Goal: Task Accomplishment & Management: Use online tool/utility

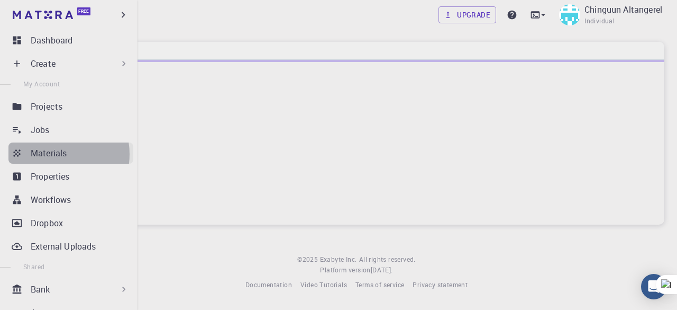
click at [55, 154] on p "Materials" at bounding box center [49, 153] width 36 height 13
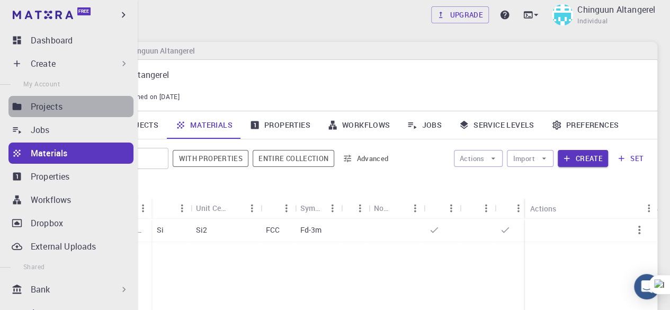
click at [73, 111] on div "Projects" at bounding box center [82, 106] width 103 height 13
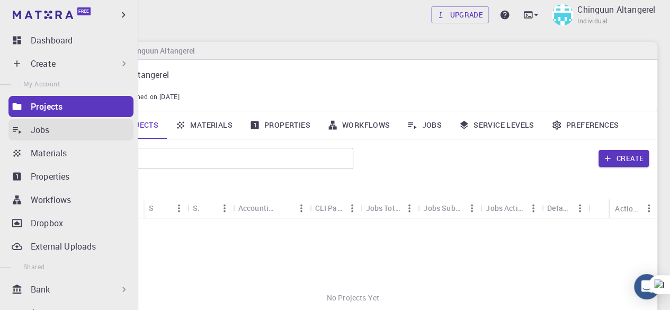
click at [60, 133] on div "Jobs" at bounding box center [82, 129] width 103 height 13
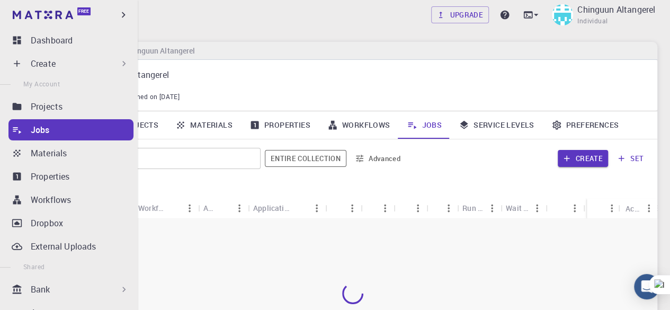
click at [88, 68] on div "Create" at bounding box center [80, 63] width 98 height 13
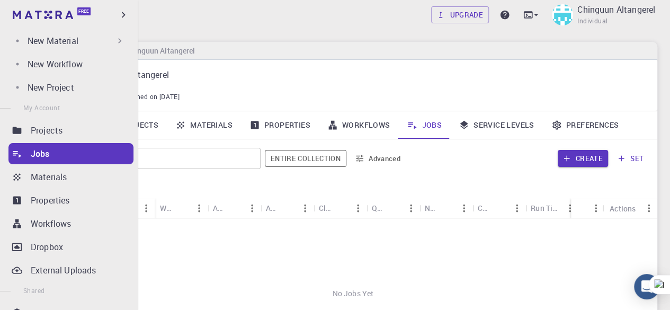
scroll to position [70, 0]
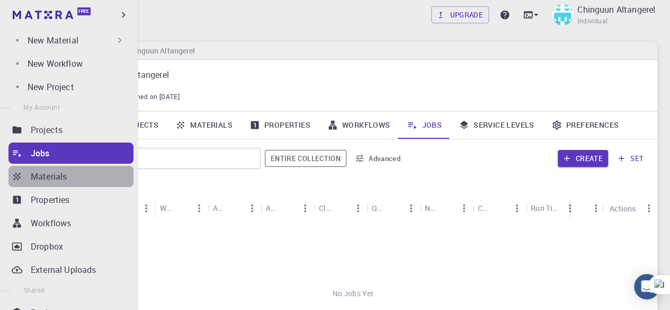
click at [77, 171] on div "Materials" at bounding box center [82, 176] width 103 height 13
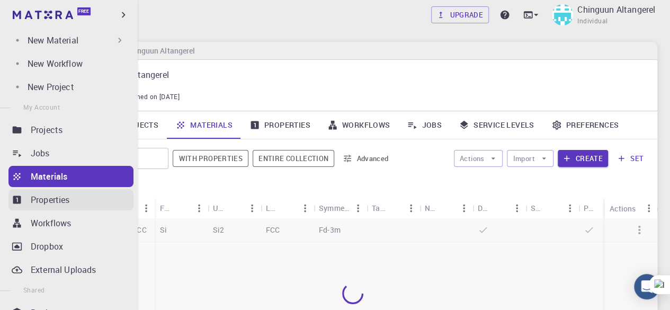
click at [72, 208] on link "Properties" at bounding box center [70, 199] width 125 height 21
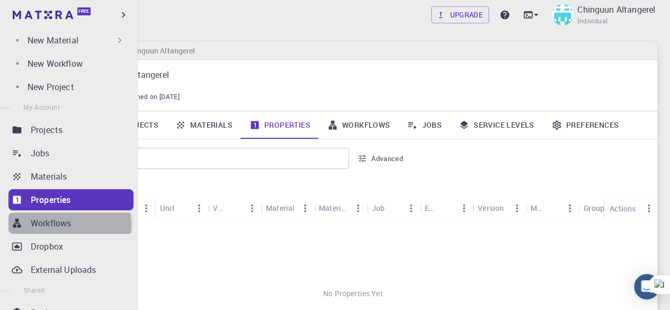
click at [69, 225] on p "Workflows" at bounding box center [51, 222] width 40 height 13
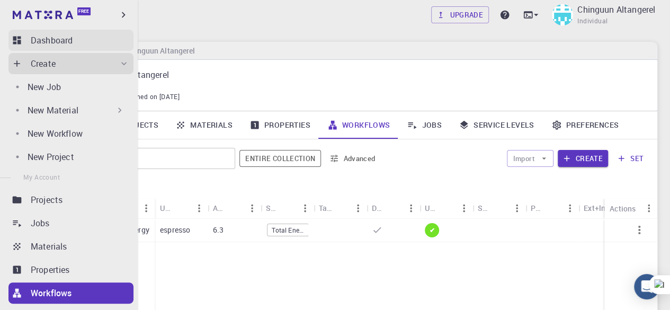
click at [66, 37] on p "Dashboard" at bounding box center [52, 40] width 42 height 13
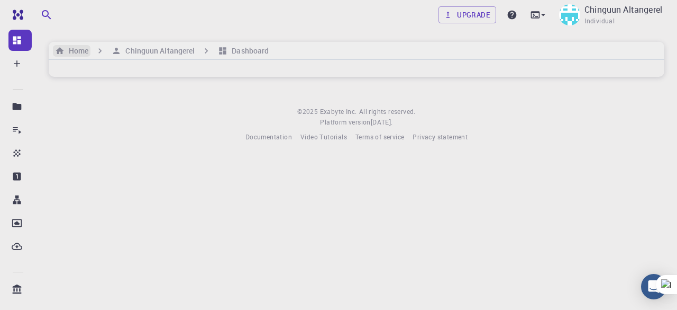
click at [77, 45] on h6 "Home" at bounding box center [77, 51] width 24 height 12
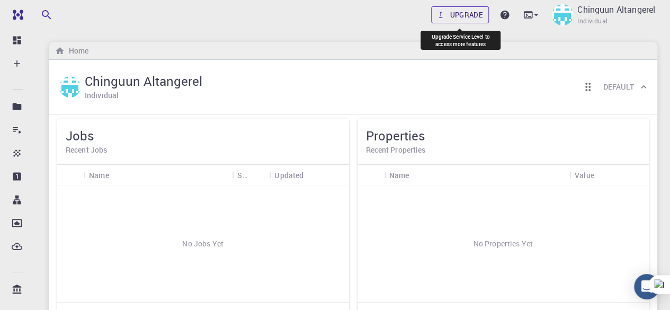
click at [454, 17] on link "Upgrade" at bounding box center [460, 14] width 58 height 17
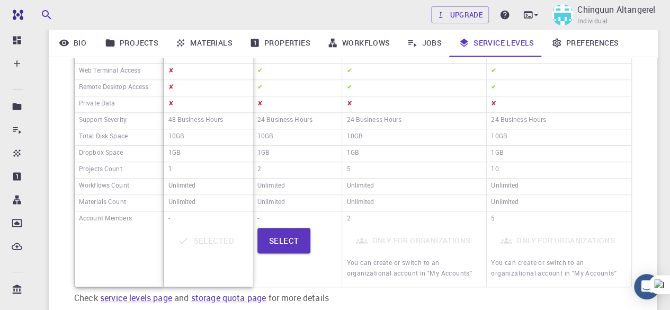
scroll to position [275, 0]
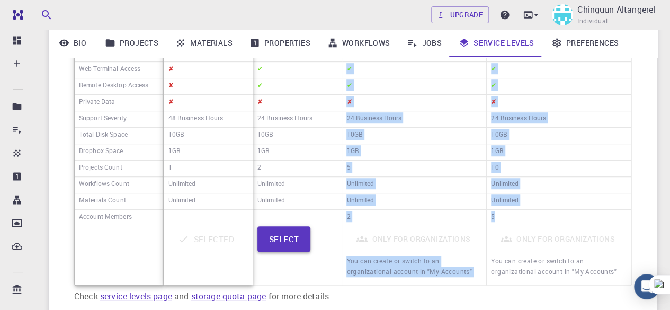
drag, startPoint x: 522, startPoint y: 221, endPoint x: 266, endPoint y: 224, distance: 256.2
click at [266, 224] on div "Price Monthly Annual Managed Cloud Private Cluster SSH Access Web Terminal Acce…" at bounding box center [352, 113] width 557 height 346
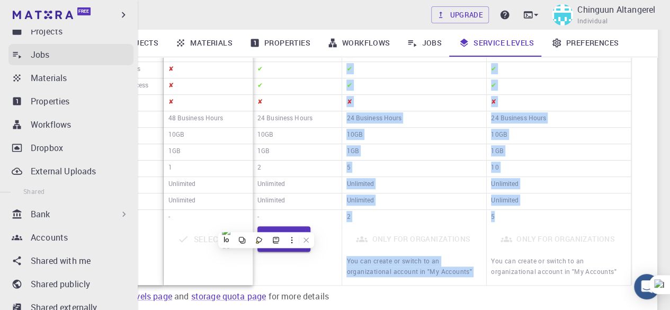
scroll to position [0, 0]
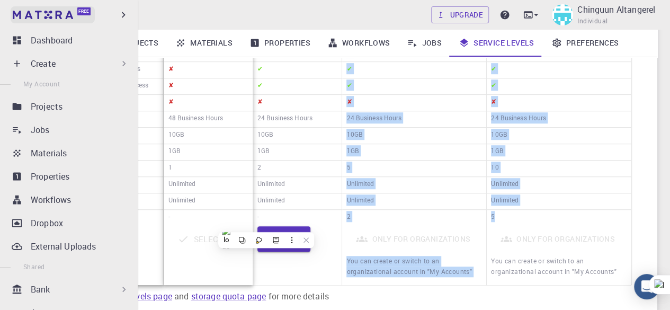
click at [26, 19] on img at bounding box center [20, 15] width 15 height 11
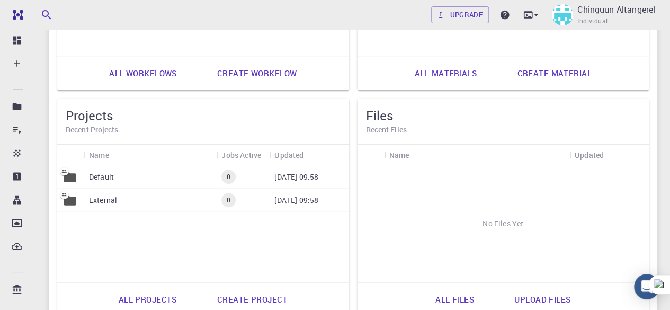
scroll to position [477, 0]
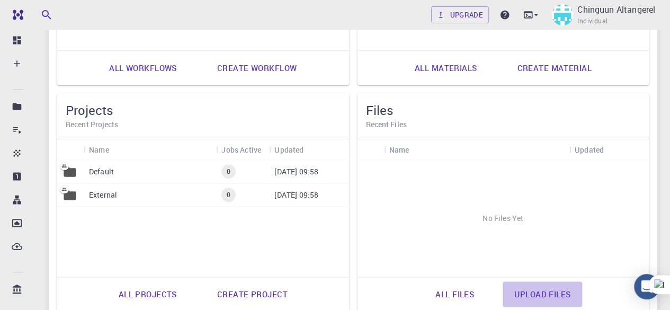
click at [531, 286] on link "Upload files" at bounding box center [541, 293] width 79 height 25
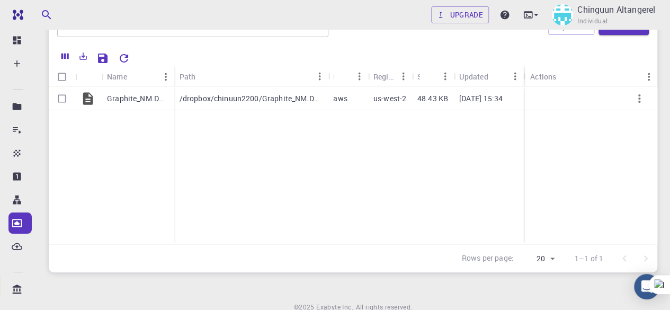
scroll to position [55, 0]
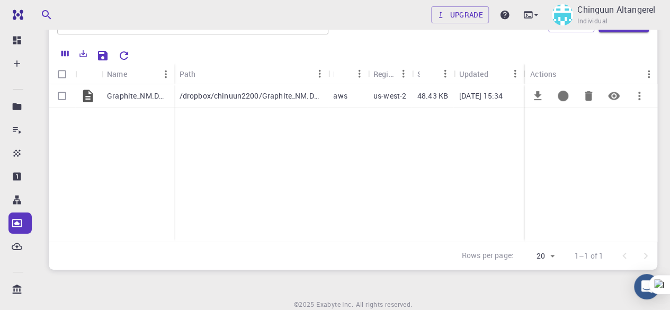
click at [341, 99] on p "aws" at bounding box center [340, 96] width 14 height 11
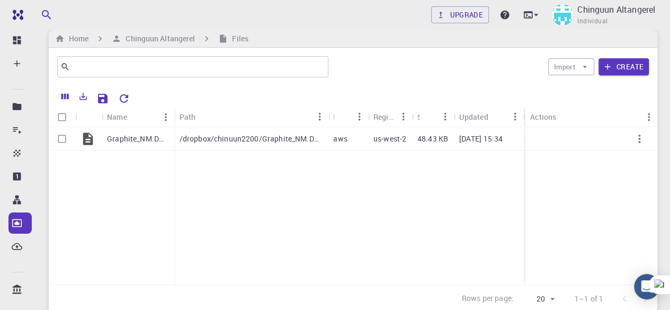
scroll to position [12, 0]
click at [109, 102] on icon "Save Explorer Settings" at bounding box center [102, 99] width 13 height 13
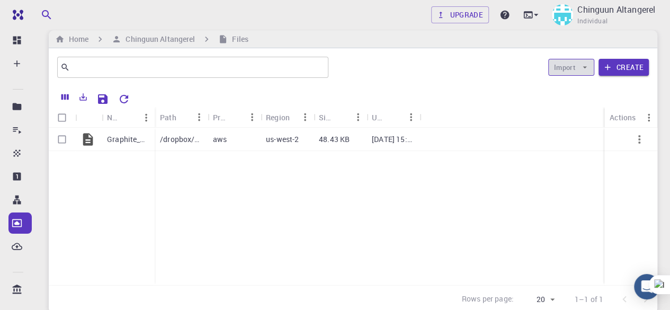
click at [577, 64] on button "Import" at bounding box center [571, 67] width 46 height 17
click at [633, 71] on button "Create" at bounding box center [623, 67] width 50 height 17
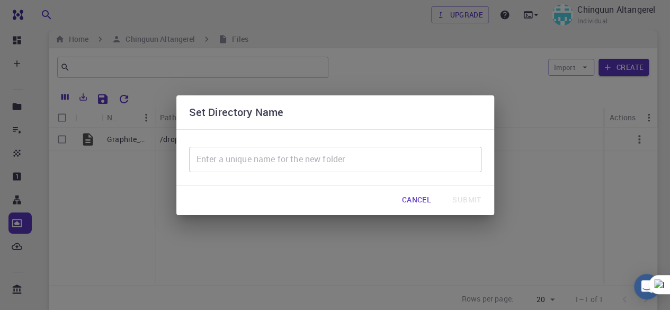
click at [589, 105] on div "Set Directory Name ​ Cancel Submit" at bounding box center [335, 155] width 670 height 310
click at [430, 199] on button "Cancel" at bounding box center [416, 199] width 46 height 21
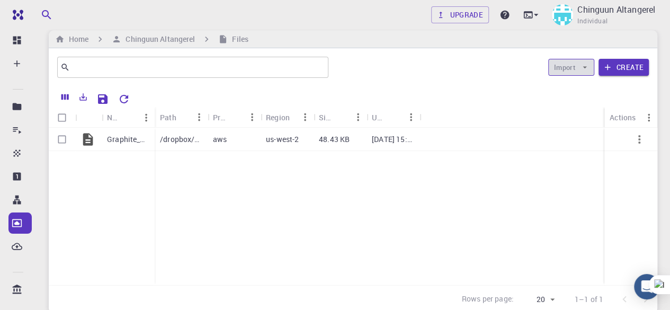
click at [582, 63] on icon "button" at bounding box center [585, 67] width 10 height 10
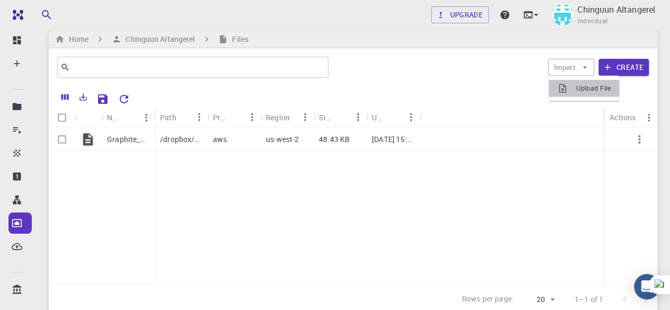
click at [581, 92] on span "Upload File" at bounding box center [593, 88] width 34 height 11
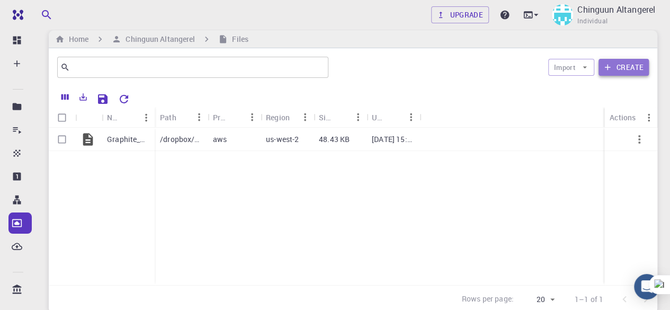
click at [629, 66] on button "Create" at bounding box center [623, 67] width 50 height 17
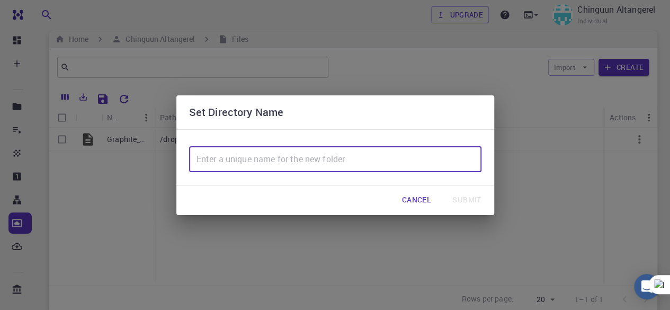
click at [419, 147] on input "text" at bounding box center [335, 159] width 292 height 25
type input "Graphite"
drag, startPoint x: 469, startPoint y: 201, endPoint x: 474, endPoint y: 210, distance: 10.9
click at [474, 210] on div "Cancel Submit" at bounding box center [335, 200] width 318 height 30
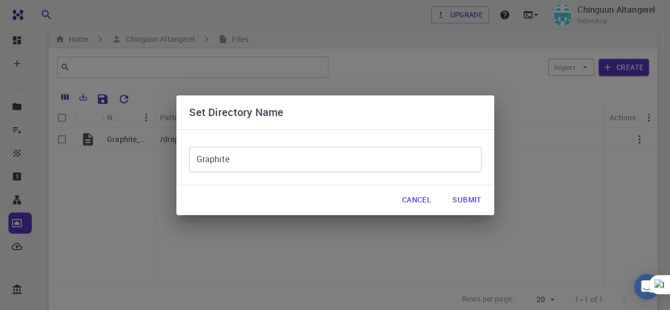
click at [474, 203] on button "Submit" at bounding box center [467, 199] width 46 height 21
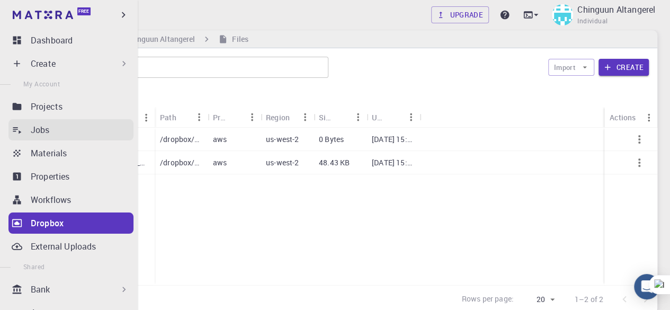
drag, startPoint x: 39, startPoint y: 131, endPoint x: 44, endPoint y: 135, distance: 6.4
click at [39, 131] on p "Jobs" at bounding box center [40, 129] width 19 height 13
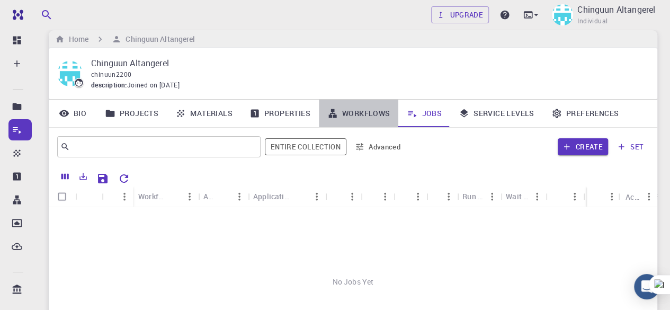
click at [378, 111] on link "Workflows" at bounding box center [359, 114] width 80 height 28
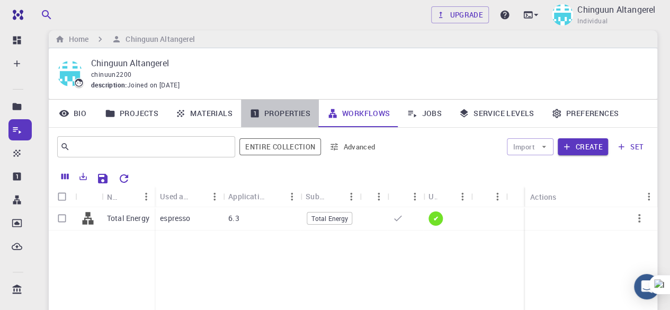
click at [263, 115] on link "Properties" at bounding box center [280, 114] width 78 height 28
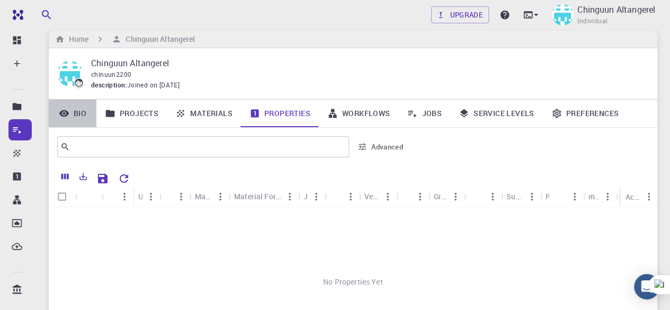
click at [77, 115] on link "Bio" at bounding box center [73, 114] width 48 height 28
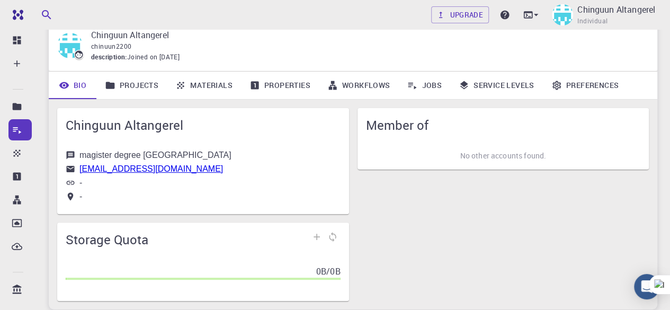
scroll to position [21, 0]
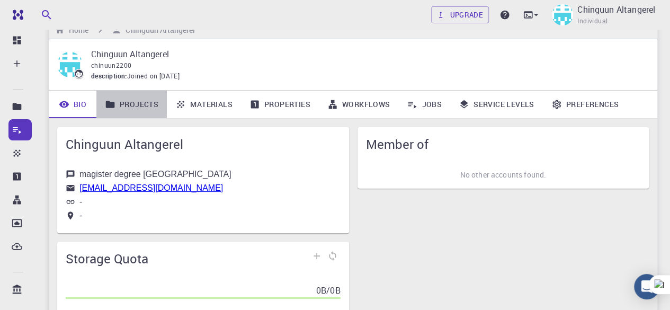
click at [129, 108] on link "Projects" at bounding box center [131, 105] width 70 height 28
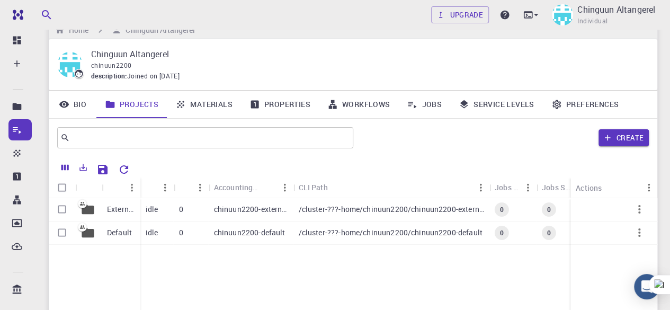
click at [178, 214] on div "0" at bounding box center [191, 209] width 35 height 23
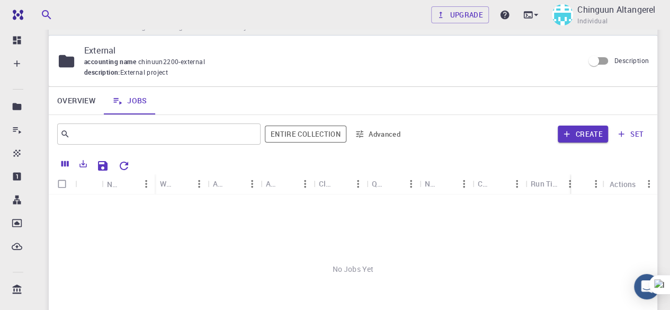
scroll to position [19, 0]
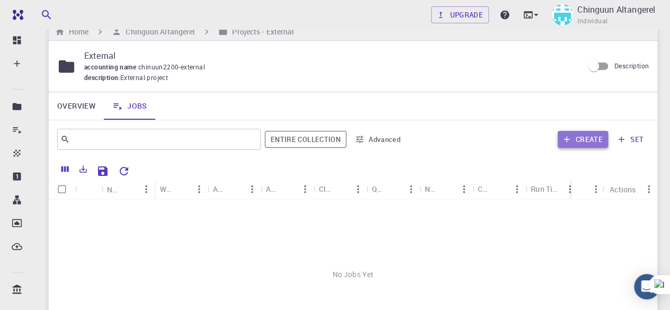
click at [590, 137] on button "Create" at bounding box center [582, 139] width 50 height 17
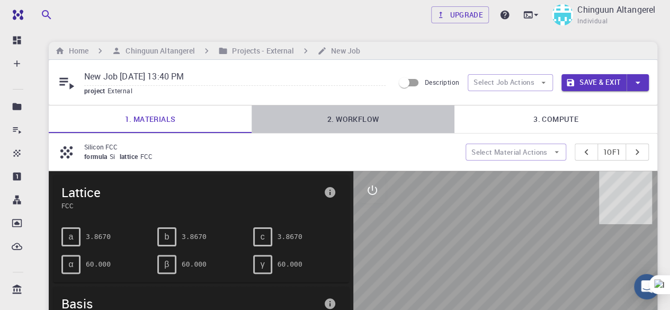
click at [389, 123] on link "2. Workflow" at bounding box center [352, 119] width 203 height 28
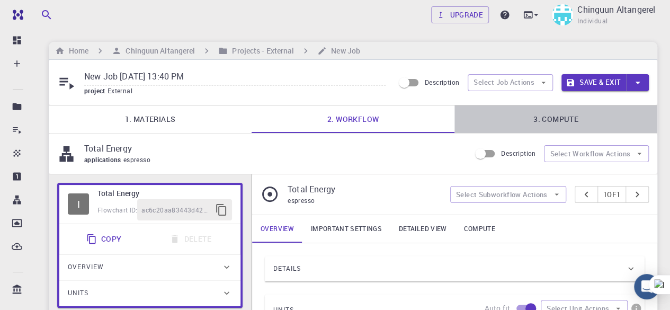
click at [519, 111] on link "3. Compute" at bounding box center [555, 119] width 203 height 28
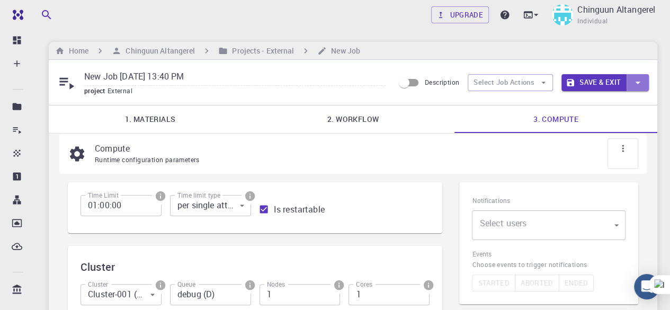
click at [637, 82] on icon "button" at bounding box center [637, 83] width 5 height 3
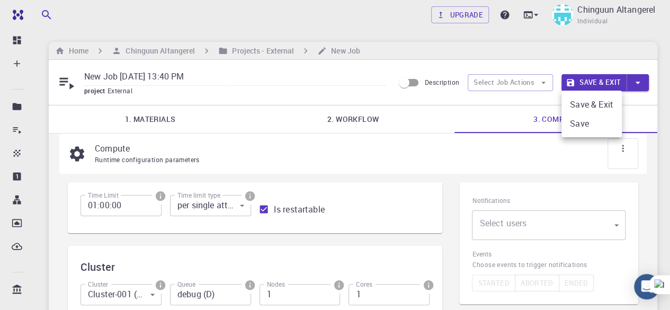
click at [519, 81] on div at bounding box center [335, 155] width 670 height 310
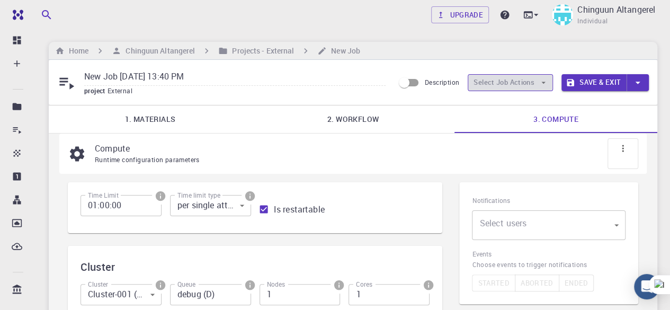
click at [510, 83] on button "Select Job Actions" at bounding box center [509, 82] width 85 height 17
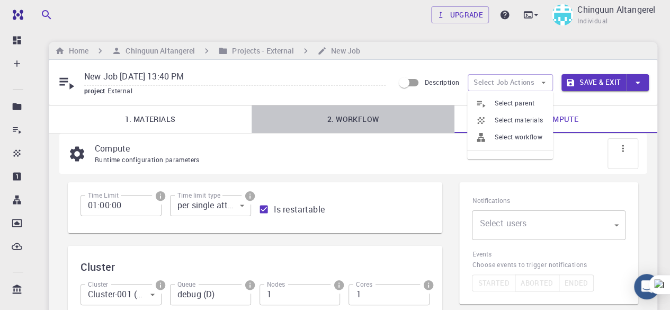
click at [308, 110] on link "2. Workflow" at bounding box center [352, 119] width 203 height 28
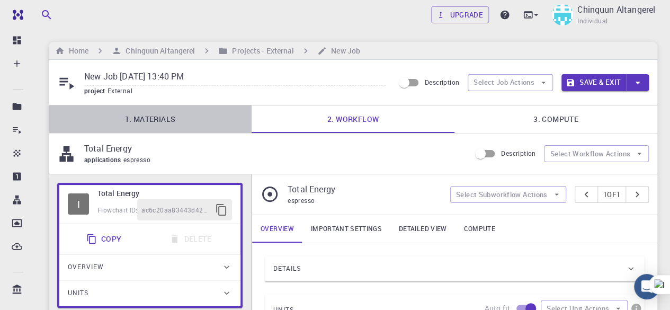
click at [191, 122] on link "1. Materials" at bounding box center [150, 119] width 203 height 28
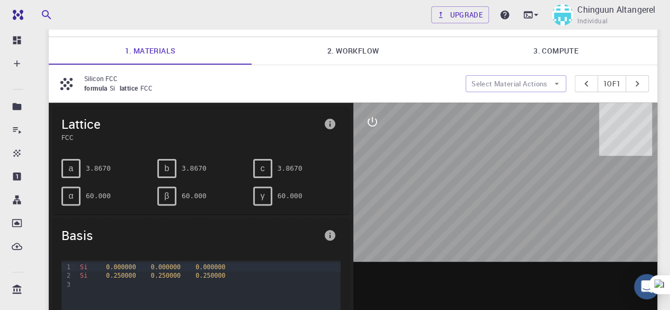
scroll to position [68, 0]
click at [121, 87] on span "lattice" at bounding box center [130, 88] width 21 height 8
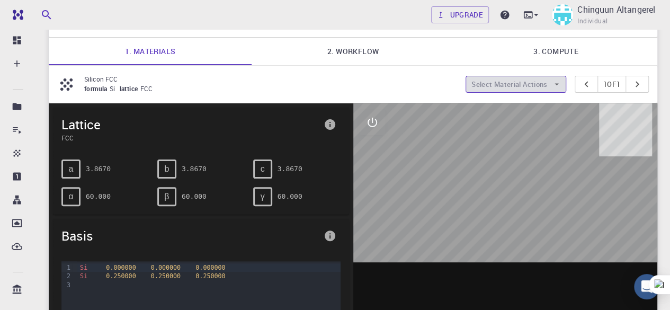
click at [548, 90] on button "Select Material Actions" at bounding box center [515, 84] width 101 height 17
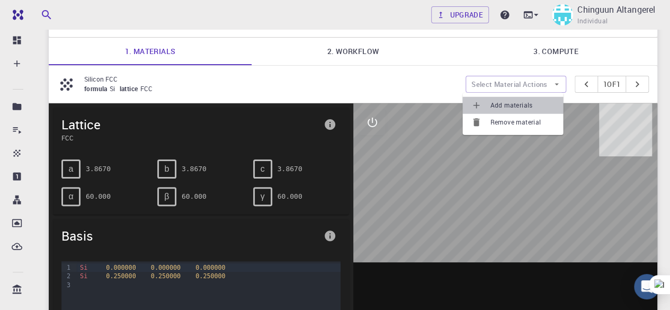
click at [534, 107] on span "Add materials" at bounding box center [522, 105] width 65 height 11
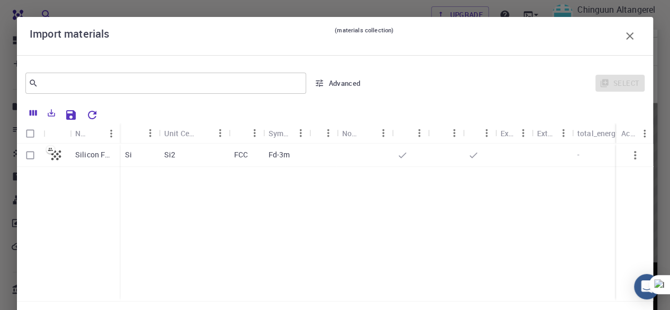
scroll to position [44, 0]
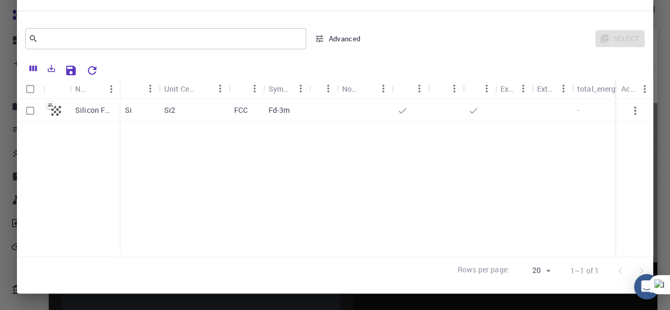
click at [643, 133] on div at bounding box center [634, 177] width 37 height 157
click at [661, 34] on div "Import materials (materials collection) ​ Advanced Select Name Formula Unit Cel…" at bounding box center [335, 155] width 670 height 310
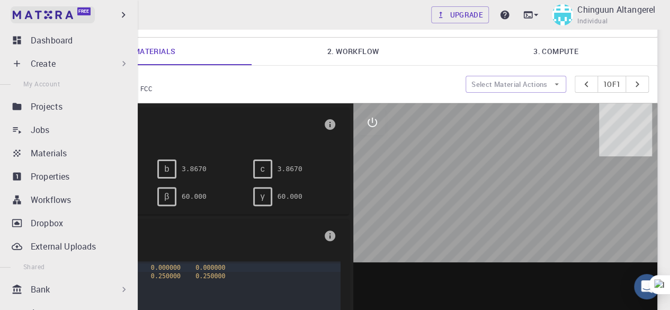
click at [41, 10] on link "Free" at bounding box center [53, 14] width 84 height 17
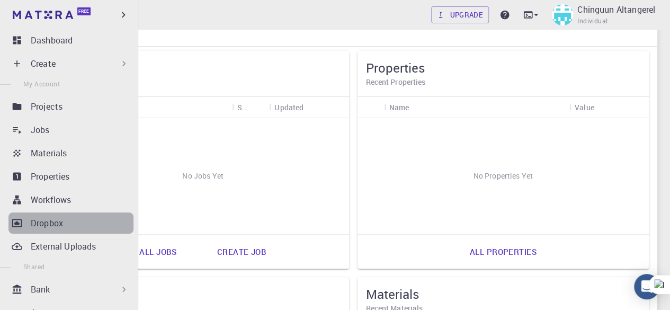
click at [79, 225] on div "Dropbox" at bounding box center [82, 222] width 103 height 13
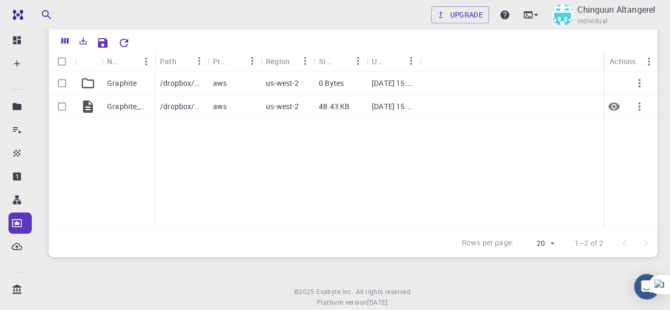
click at [260, 107] on div "aws" at bounding box center [233, 106] width 53 height 23
click at [60, 38] on icon "Columns" at bounding box center [65, 41] width 10 height 10
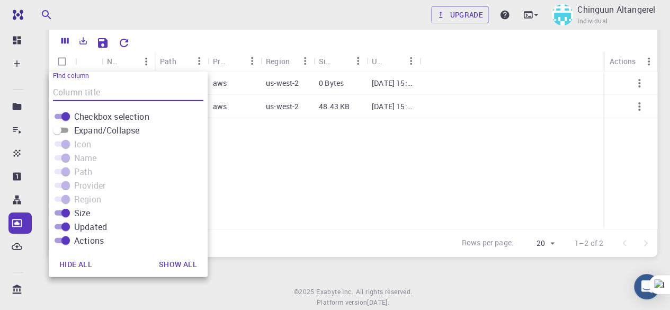
click at [267, 152] on div "Graphite Graphite_NM.DOS /dropbox/chinuun2200/Graphite/ aws us-west-2 0 Bytes […" at bounding box center [353, 149] width 608 height 157
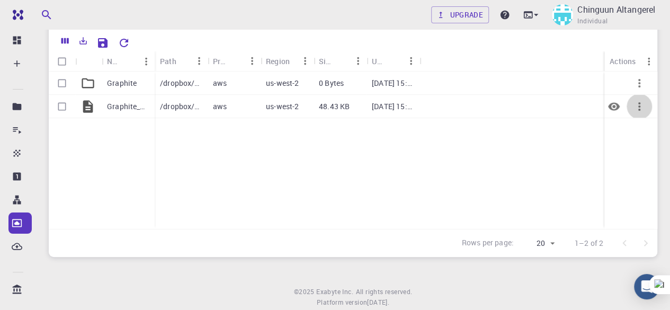
click at [640, 103] on icon "button" at bounding box center [638, 106] width 13 height 13
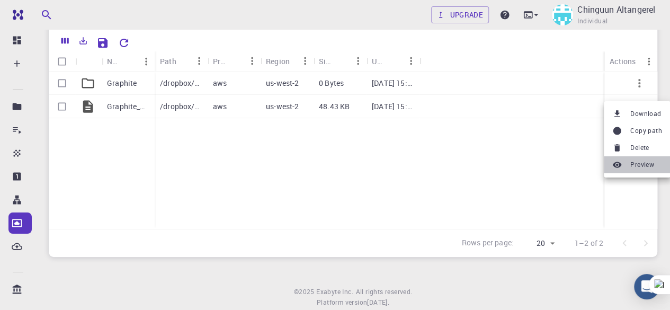
click at [637, 164] on span "Preview" at bounding box center [642, 164] width 24 height 11
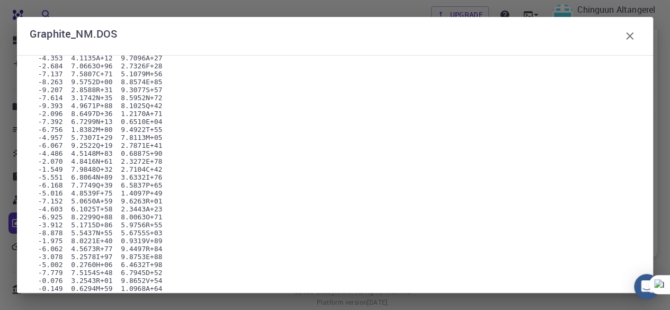
scroll to position [2681, 0]
click at [630, 35] on icon "button" at bounding box center [629, 35] width 7 height 7
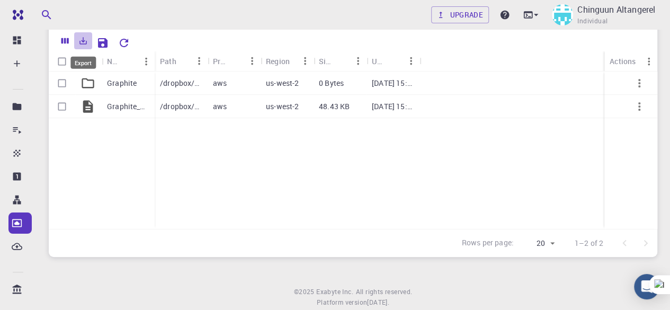
click at [86, 43] on icon "Export" at bounding box center [83, 40] width 7 height 7
click at [168, 28] on div "Upgrade Chinguun Altangerel Individual" at bounding box center [353, 15] width 634 height 28
click at [83, 42] on icon "Export" at bounding box center [83, 40] width 7 height 7
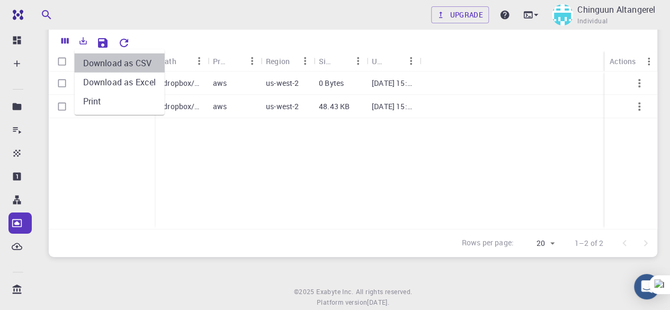
click at [106, 68] on li "Download as CSV" at bounding box center [120, 62] width 90 height 19
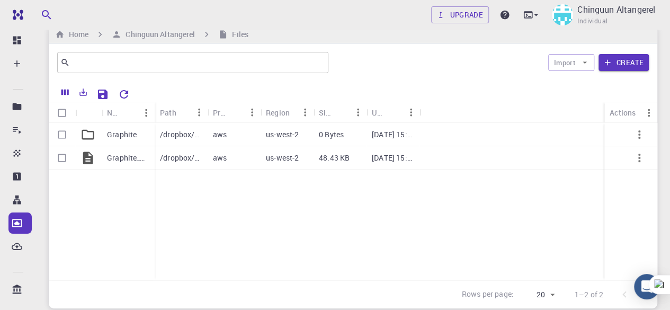
scroll to position [0, 0]
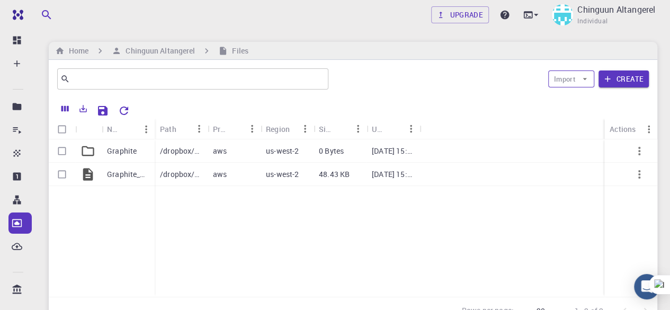
click at [585, 72] on button "Import" at bounding box center [571, 78] width 46 height 17
click at [583, 109] on ul "Upload File" at bounding box center [583, 99] width 70 height 25
click at [585, 104] on span "Upload File" at bounding box center [593, 100] width 34 height 11
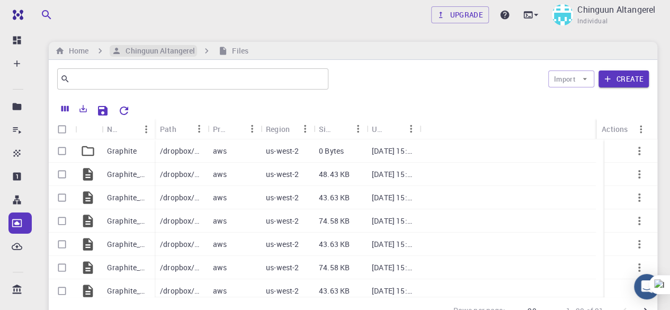
click at [138, 51] on h6 "Chinguun Altangerel" at bounding box center [158, 51] width 74 height 12
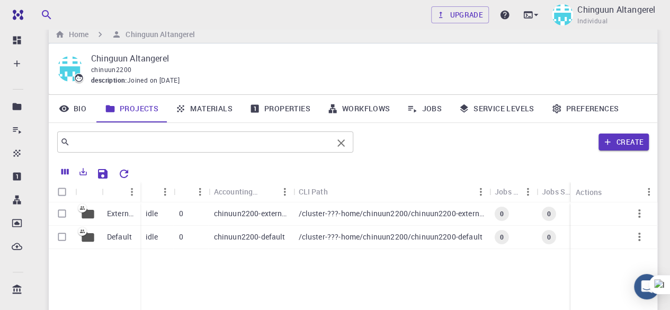
scroll to position [16, 0]
click at [74, 116] on link "Bio" at bounding box center [73, 109] width 48 height 28
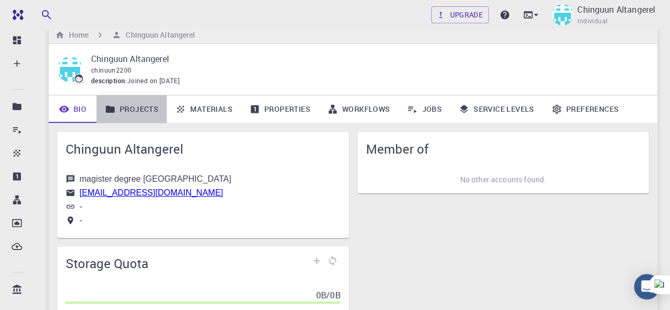
click at [114, 115] on link "Projects" at bounding box center [131, 109] width 70 height 28
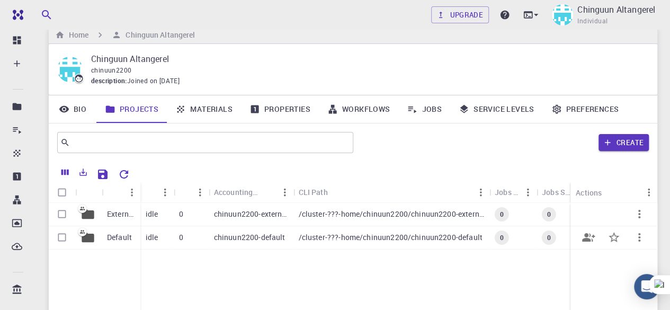
click at [89, 237] on icon at bounding box center [88, 237] width 12 height 10
click at [89, 237] on div "Upgrade Chinguun Altangerel Individual Home Chinguun Altangerel Chinguun Altang…" at bounding box center [353, 227] width 634 height 486
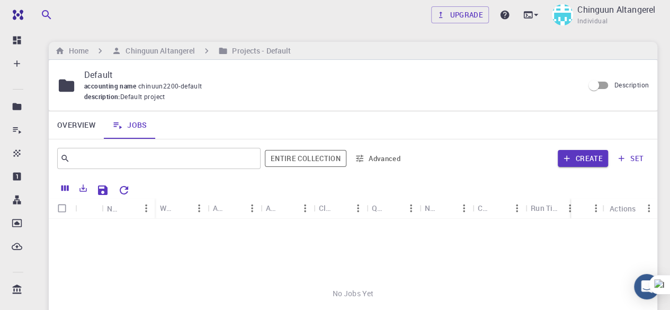
click at [205, 50] on icon "breadcrumb" at bounding box center [206, 51] width 11 height 11
click at [175, 47] on h6 "Chinguun Altangerel" at bounding box center [158, 51] width 74 height 12
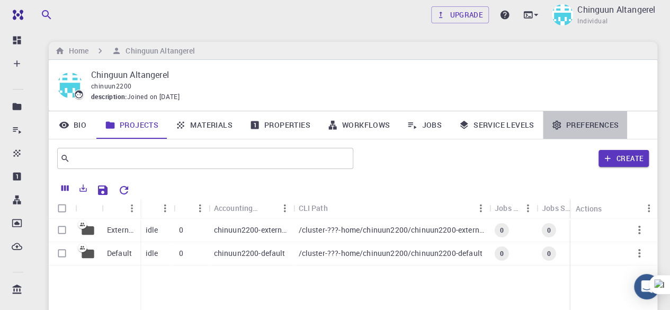
click at [568, 121] on link "Preferences" at bounding box center [584, 125] width 84 height 28
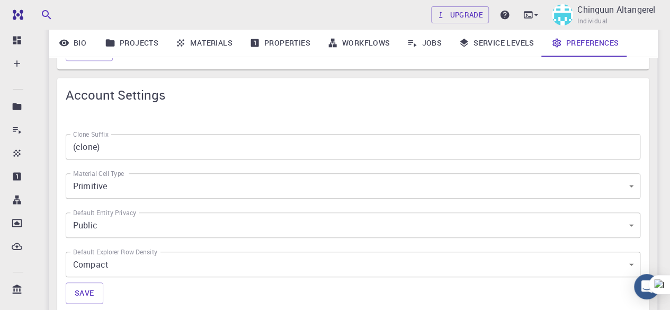
scroll to position [500, 0]
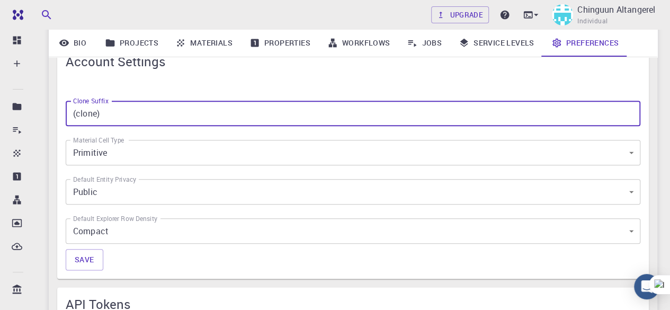
click at [425, 120] on input "(clone)" at bounding box center [353, 113] width 574 height 25
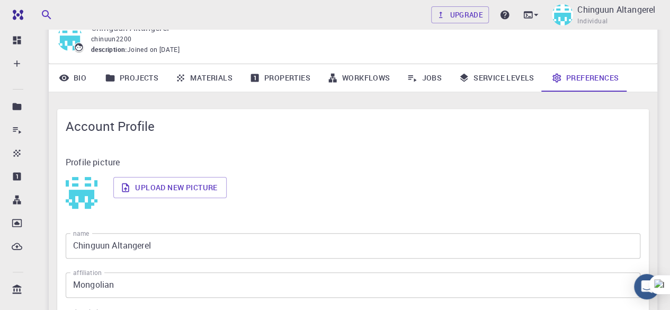
scroll to position [46, 0]
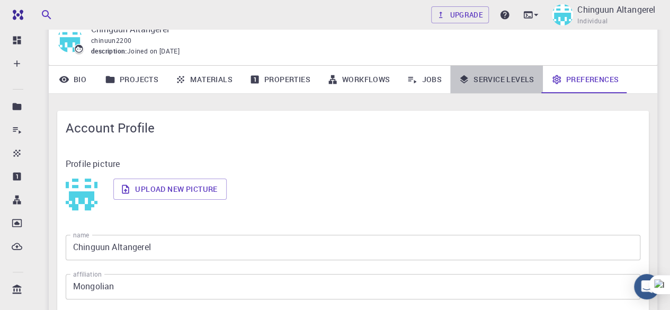
click at [490, 87] on link "Service Levels" at bounding box center [496, 80] width 93 height 28
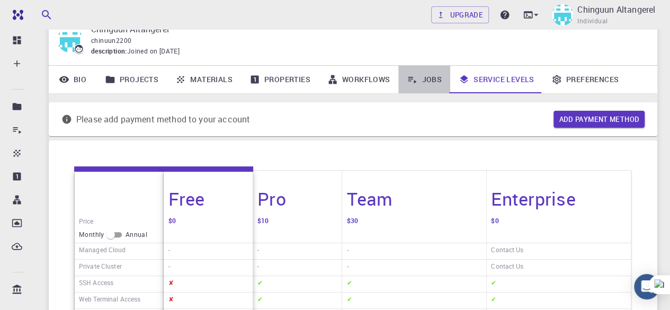
click at [419, 76] on link "Jobs" at bounding box center [424, 80] width 52 height 28
